Goal: Transaction & Acquisition: Purchase product/service

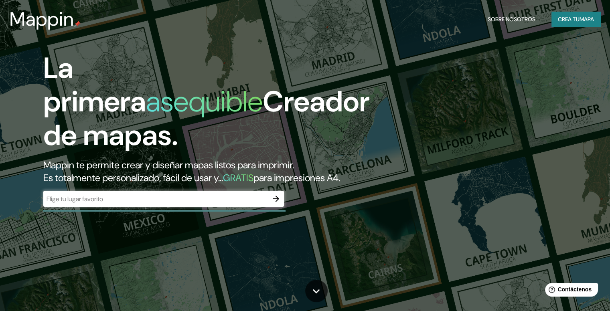
click at [212, 207] on div "​" at bounding box center [163, 199] width 240 height 16
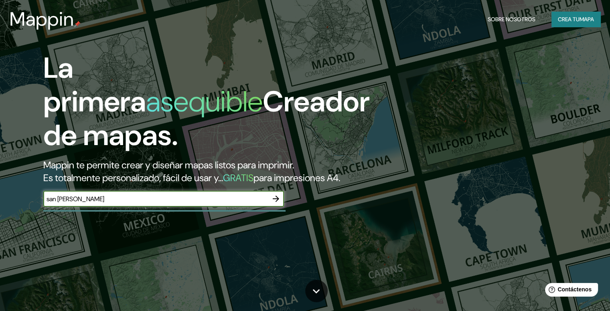
type input "san [PERSON_NAME]"
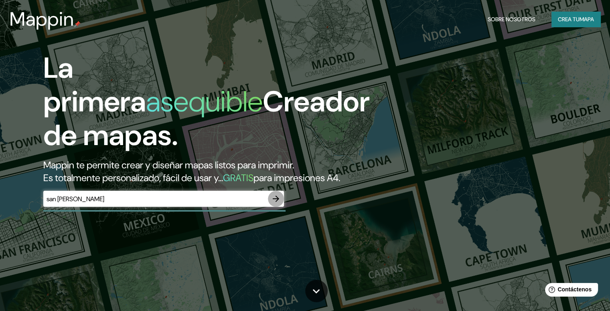
click at [279, 204] on icon "button" at bounding box center [276, 199] width 10 height 10
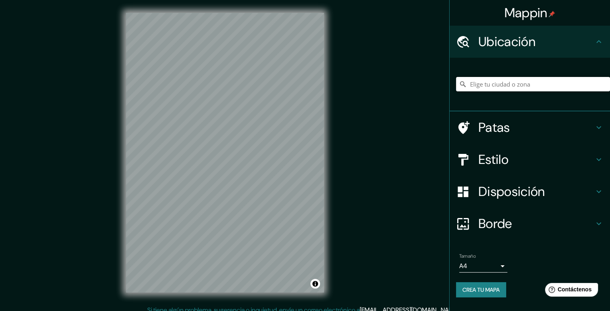
click at [488, 85] on input "Elige tu ciudad o zona" at bounding box center [533, 84] width 154 height 14
type input "San [PERSON_NAME], [GEOGRAPHIC_DATA][PERSON_NAME], [GEOGRAPHIC_DATA]"
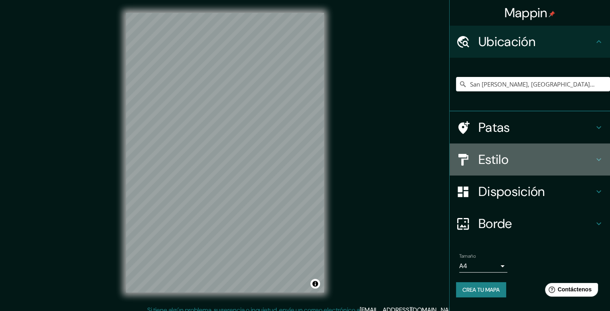
click at [575, 156] on h4 "Estilo" at bounding box center [535, 160] width 115 height 16
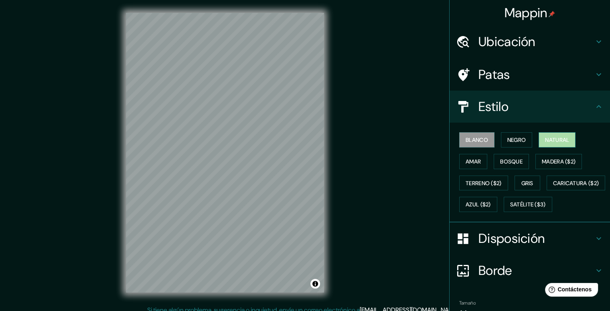
click at [545, 139] on font "Natural" at bounding box center [557, 139] width 24 height 7
click at [465, 158] on font "Amar" at bounding box center [472, 161] width 15 height 7
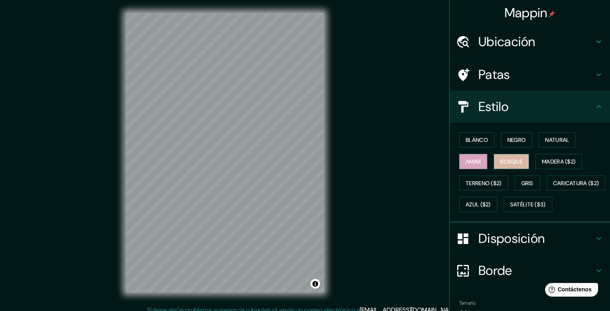
click at [500, 156] on font "Bosque" at bounding box center [511, 161] width 22 height 10
click at [521, 178] on font "Gris" at bounding box center [527, 183] width 12 height 10
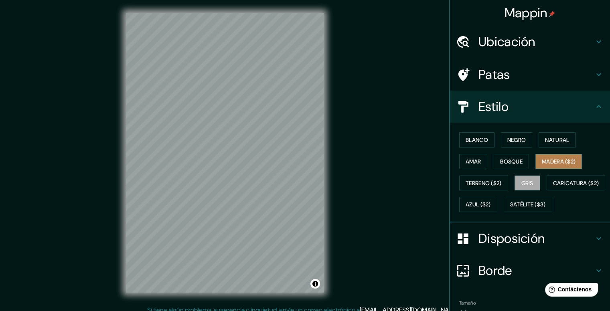
click at [542, 164] on font "Madera ($2)" at bounding box center [559, 161] width 34 height 7
click at [507, 158] on font "Bosque" at bounding box center [511, 161] width 22 height 7
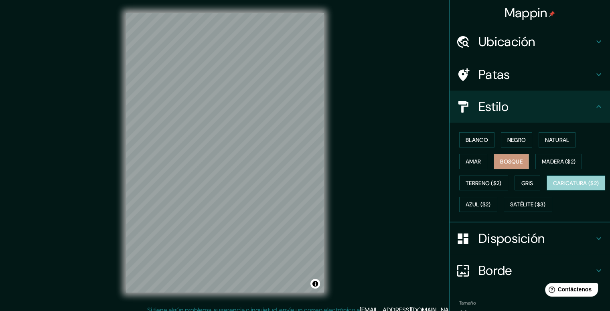
click at [553, 188] on font "Caricatura ($2)" at bounding box center [576, 183] width 46 height 10
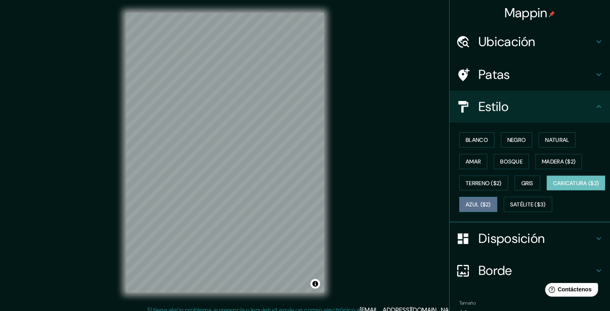
click at [497, 204] on button "Azul ($2)" at bounding box center [478, 204] width 38 height 15
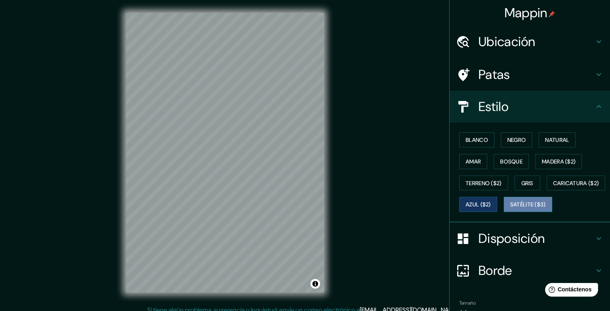
click at [510, 208] on font "Satélite ($3)" at bounding box center [528, 204] width 36 height 7
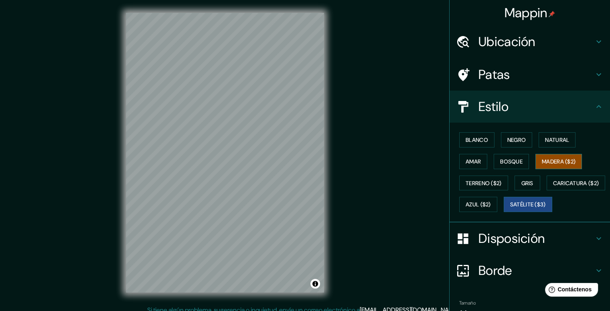
click at [550, 156] on font "Madera ($2)" at bounding box center [559, 161] width 34 height 10
